Goal: Navigation & Orientation: Find specific page/section

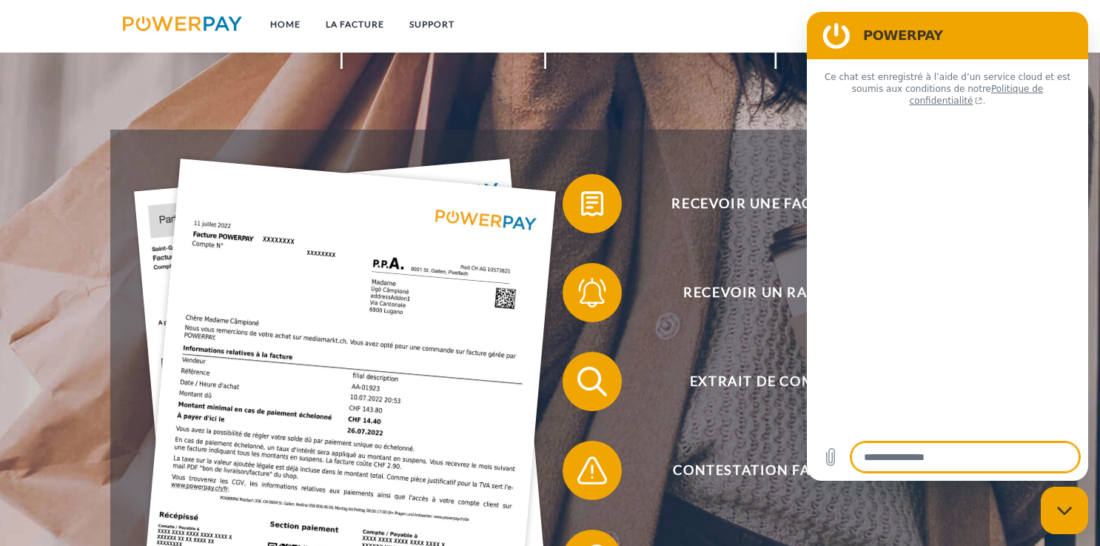
scroll to position [228, 0]
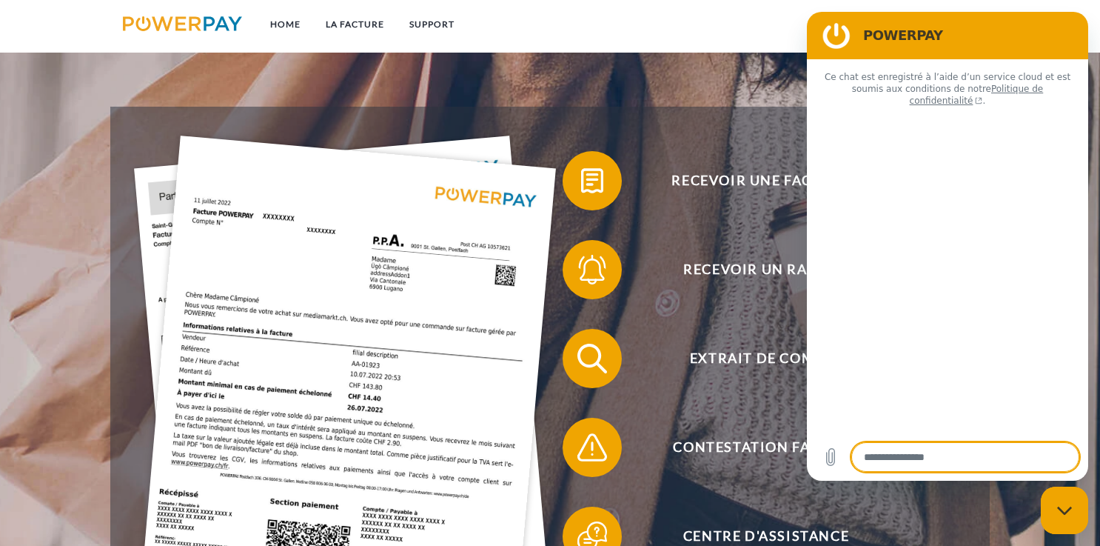
type textarea "*"
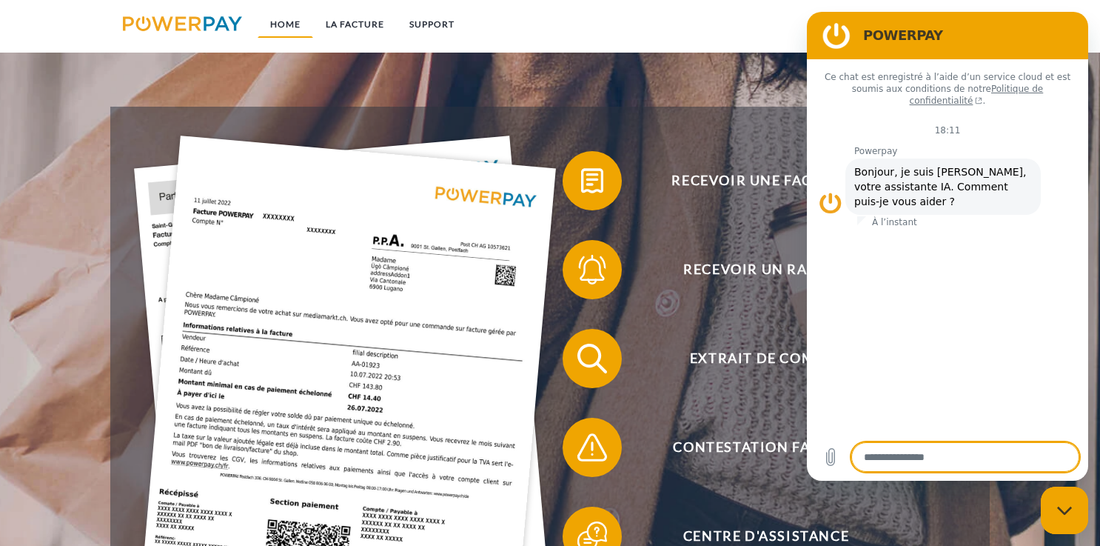
click at [281, 26] on link "Home" at bounding box center [286, 24] width 56 height 27
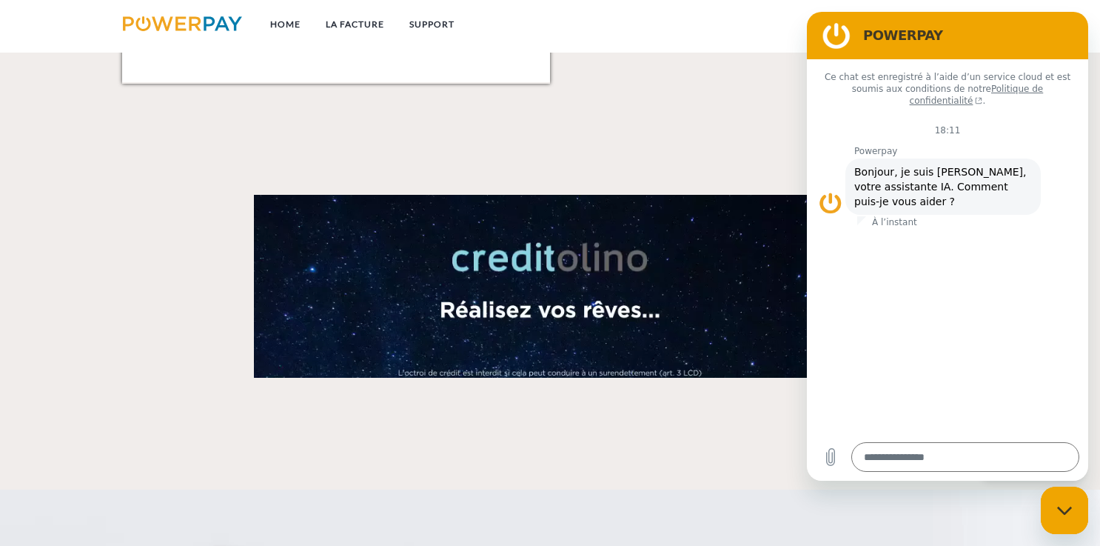
scroll to position [2043, 0]
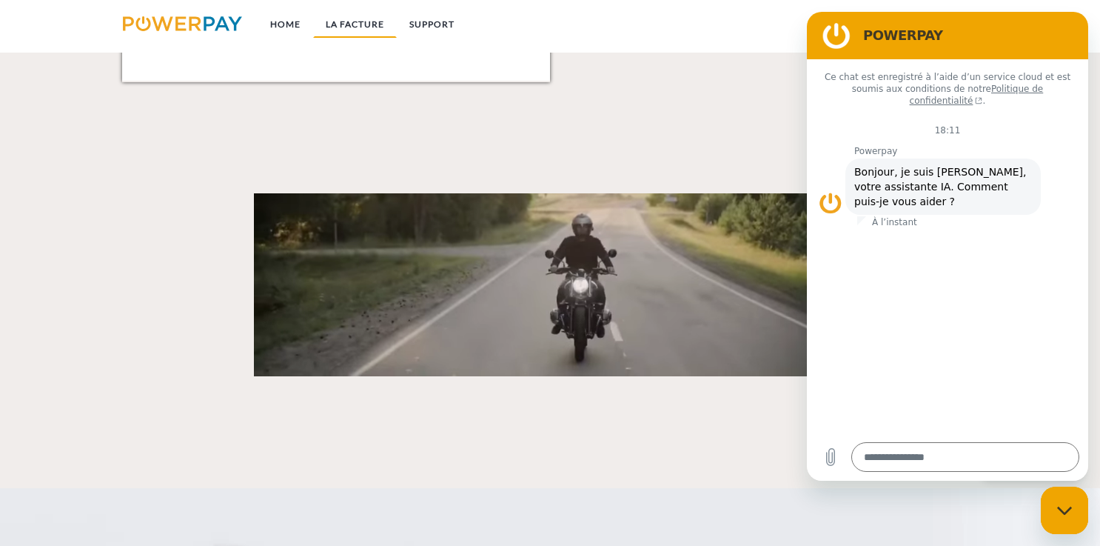
click at [353, 21] on link "LA FACTURE" at bounding box center [355, 24] width 84 height 27
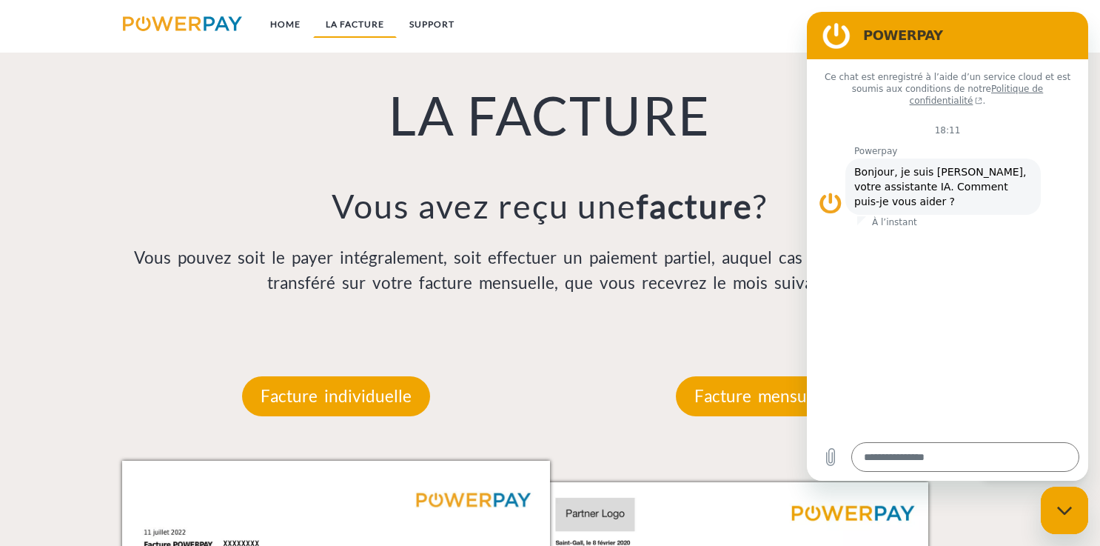
scroll to position [1028, 0]
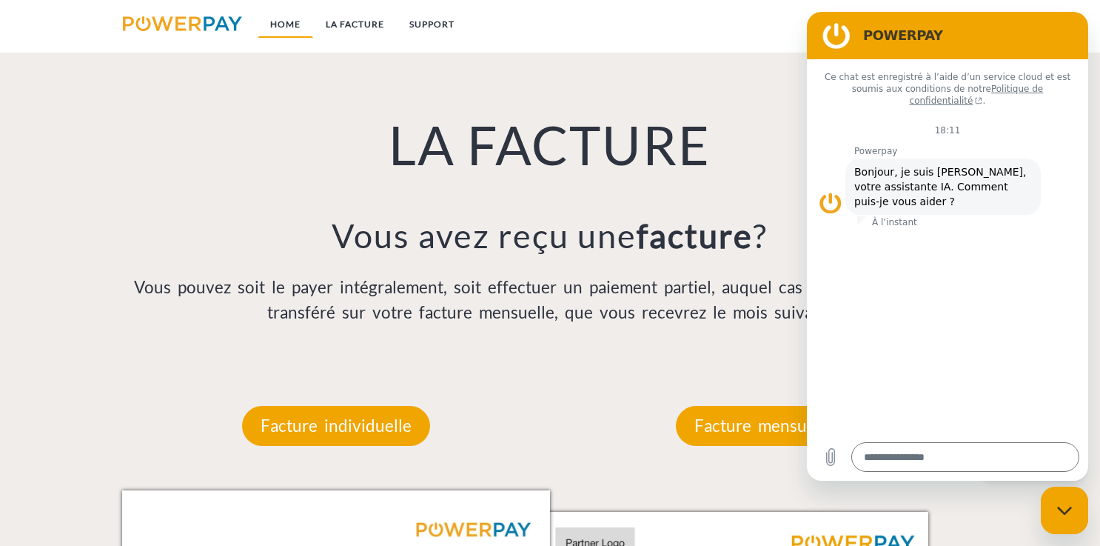
click at [278, 16] on link "Home" at bounding box center [286, 24] width 56 height 27
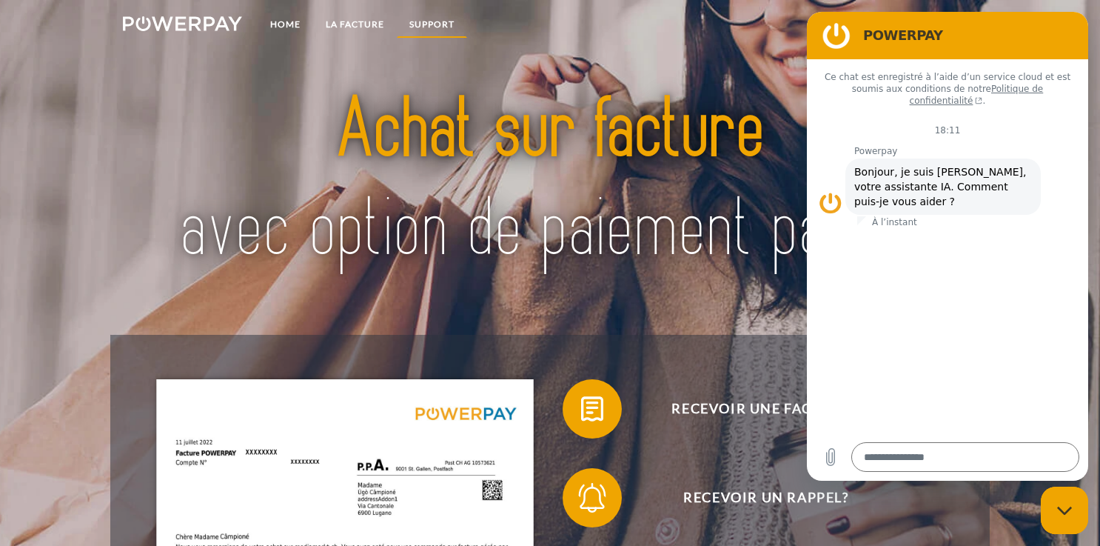
drag, startPoint x: 434, startPoint y: 21, endPoint x: 440, endPoint y: 36, distance: 15.9
click at [435, 21] on link "Support" at bounding box center [432, 24] width 70 height 27
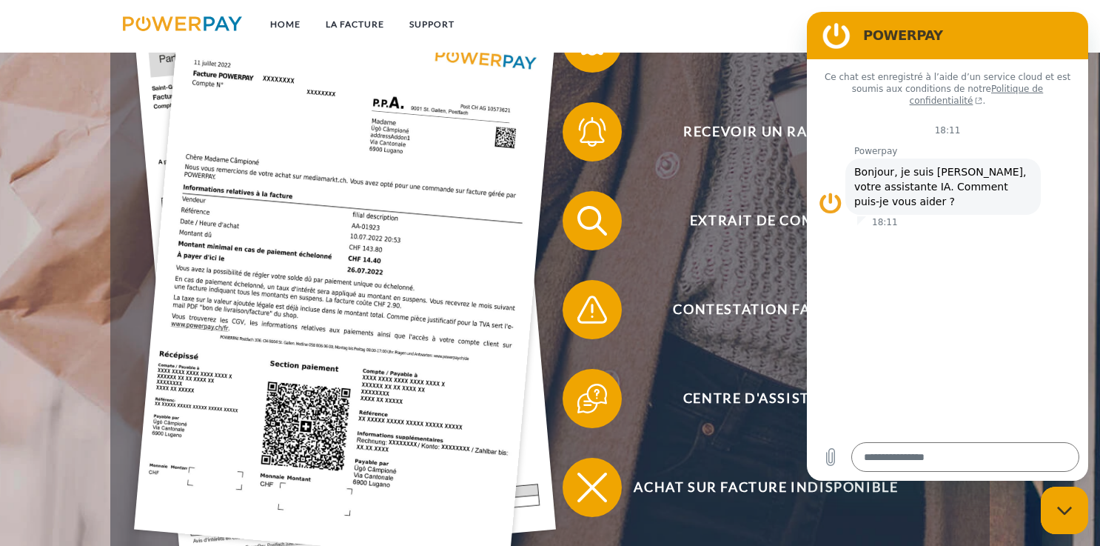
scroll to position [367, 0]
